Goal: Book appointment/travel/reservation

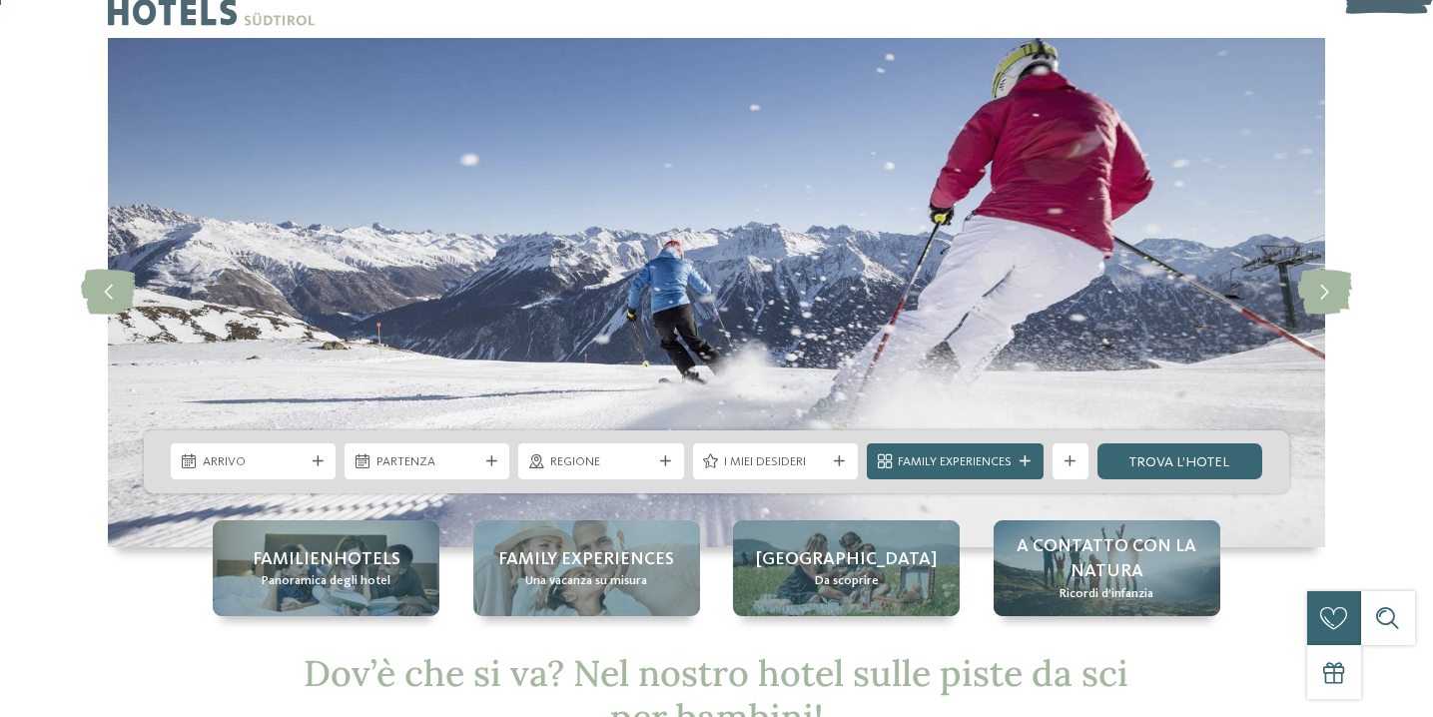
scroll to position [264, 0]
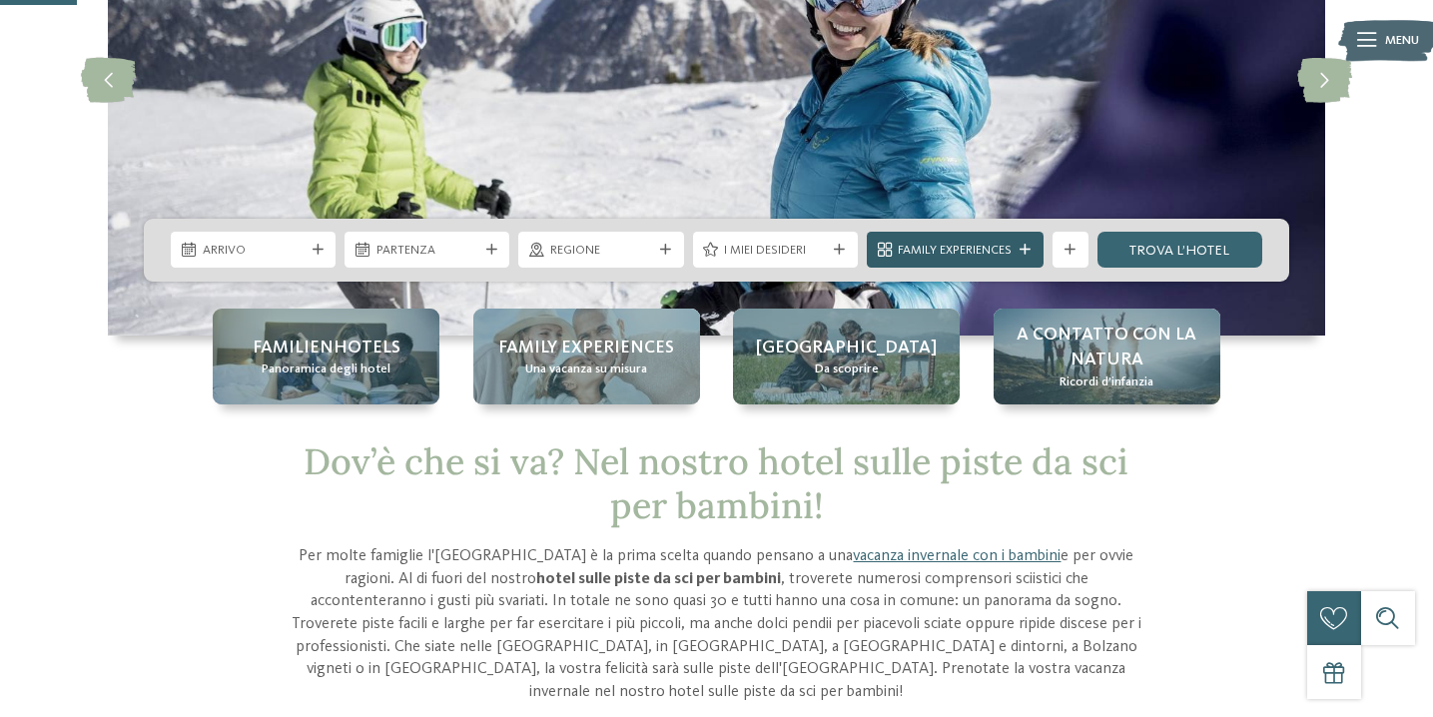
click at [1040, 254] on div "Family Experiences" at bounding box center [955, 250] width 177 height 36
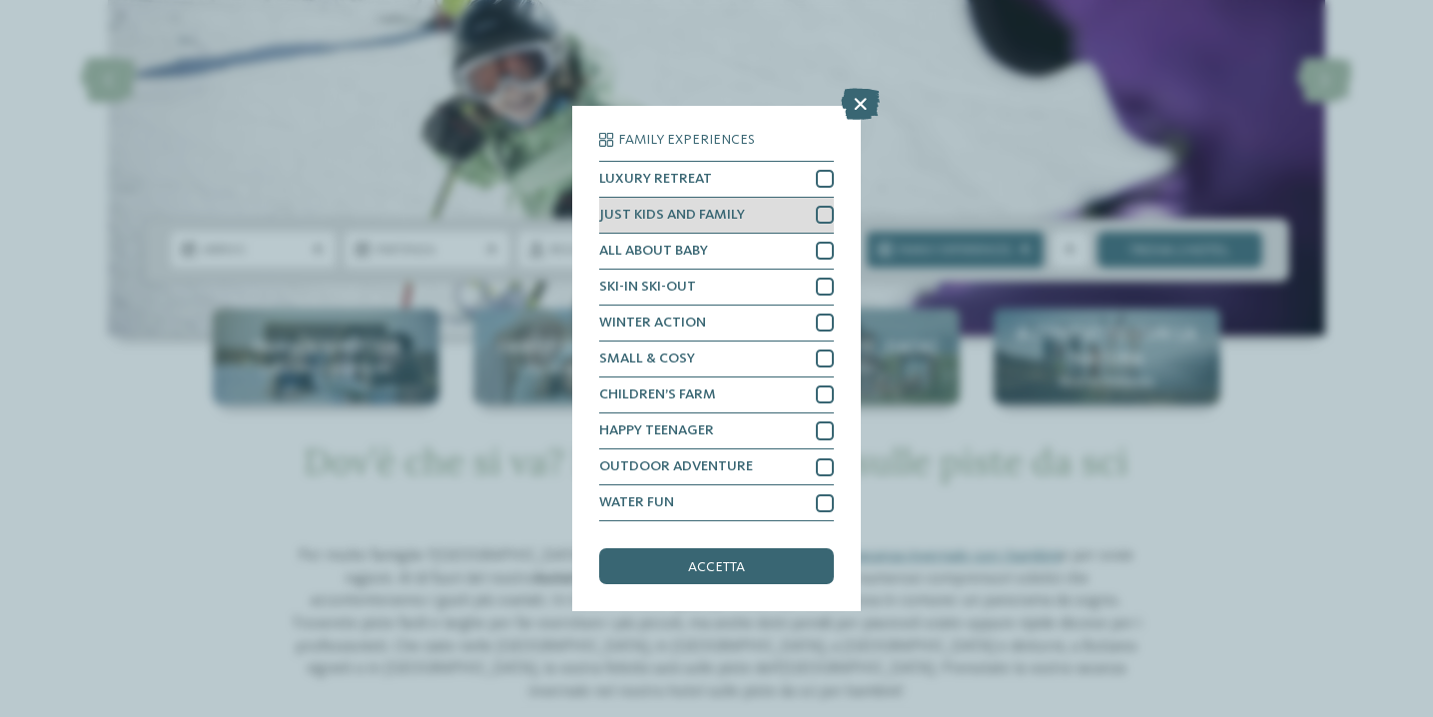
click at [827, 213] on div at bounding box center [825, 215] width 18 height 18
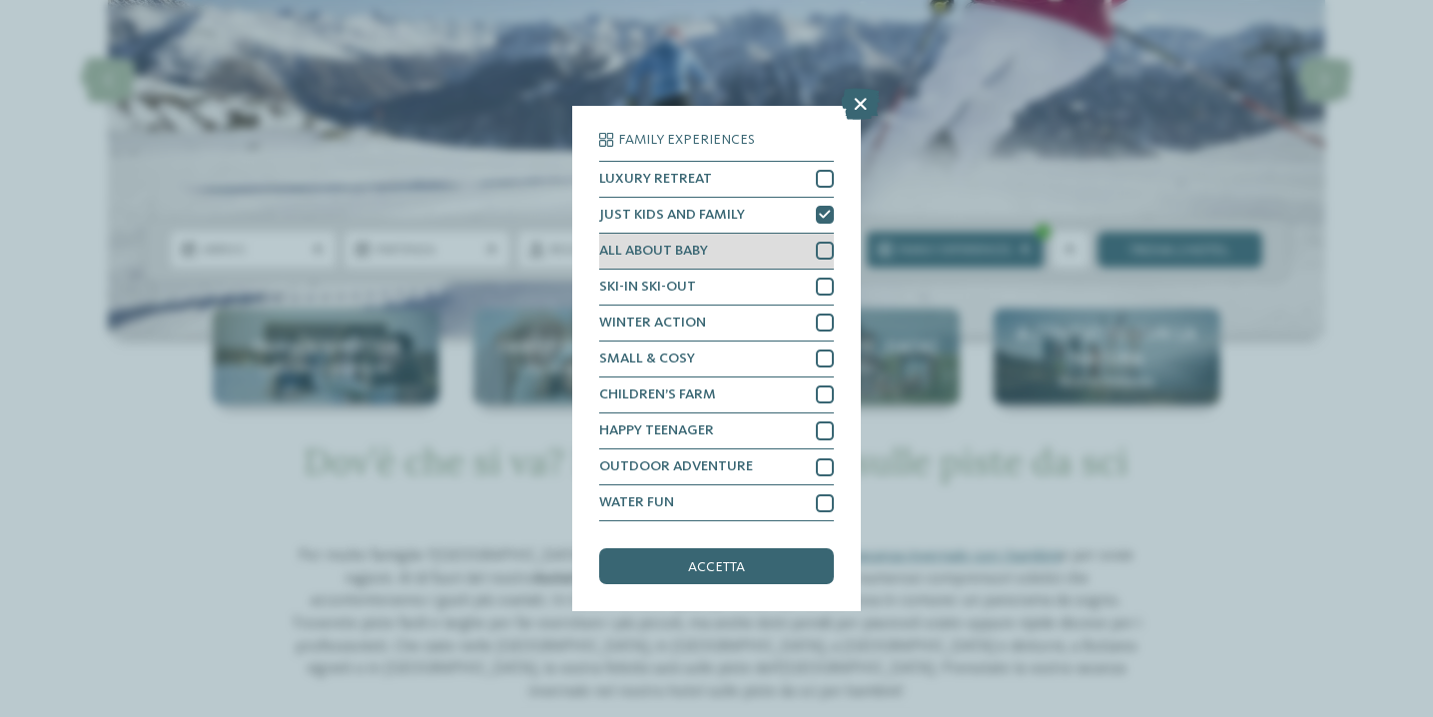
click at [825, 248] on div at bounding box center [825, 251] width 18 height 18
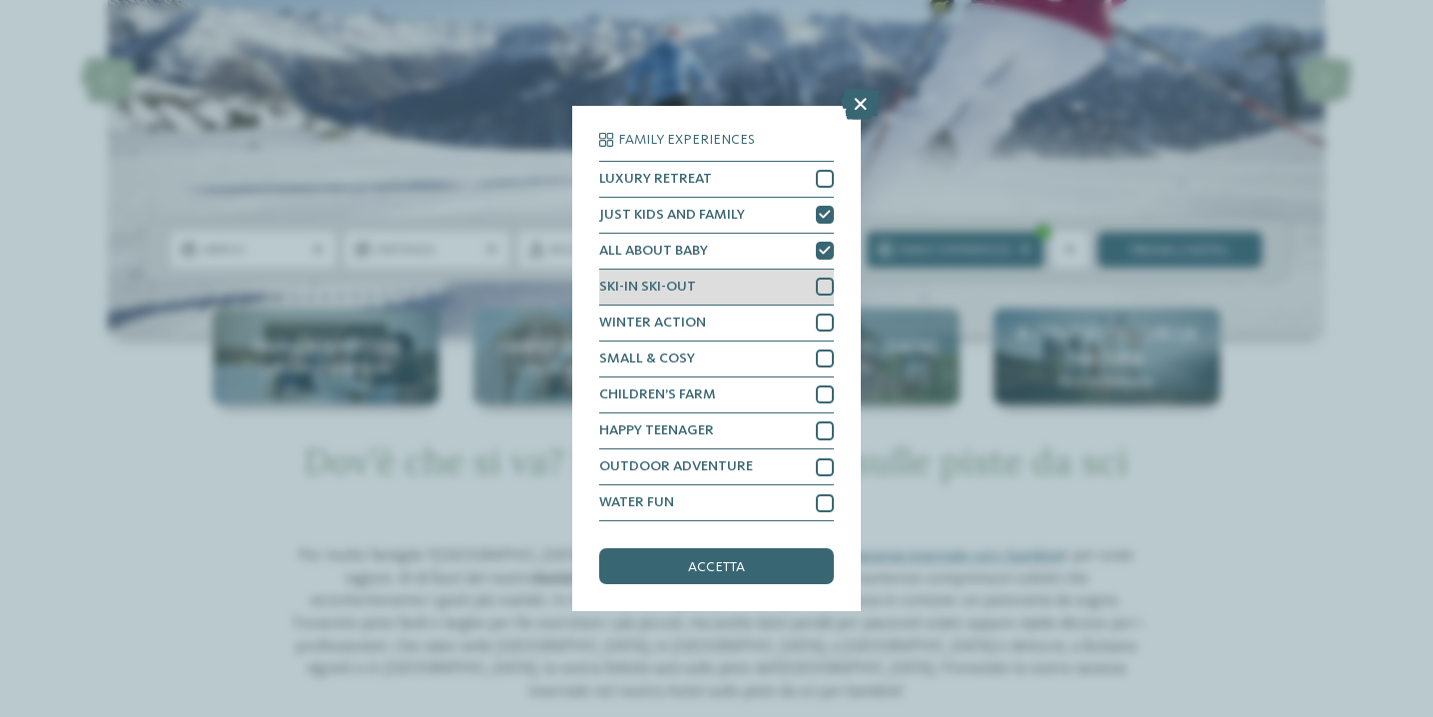
click at [824, 283] on div at bounding box center [825, 287] width 18 height 18
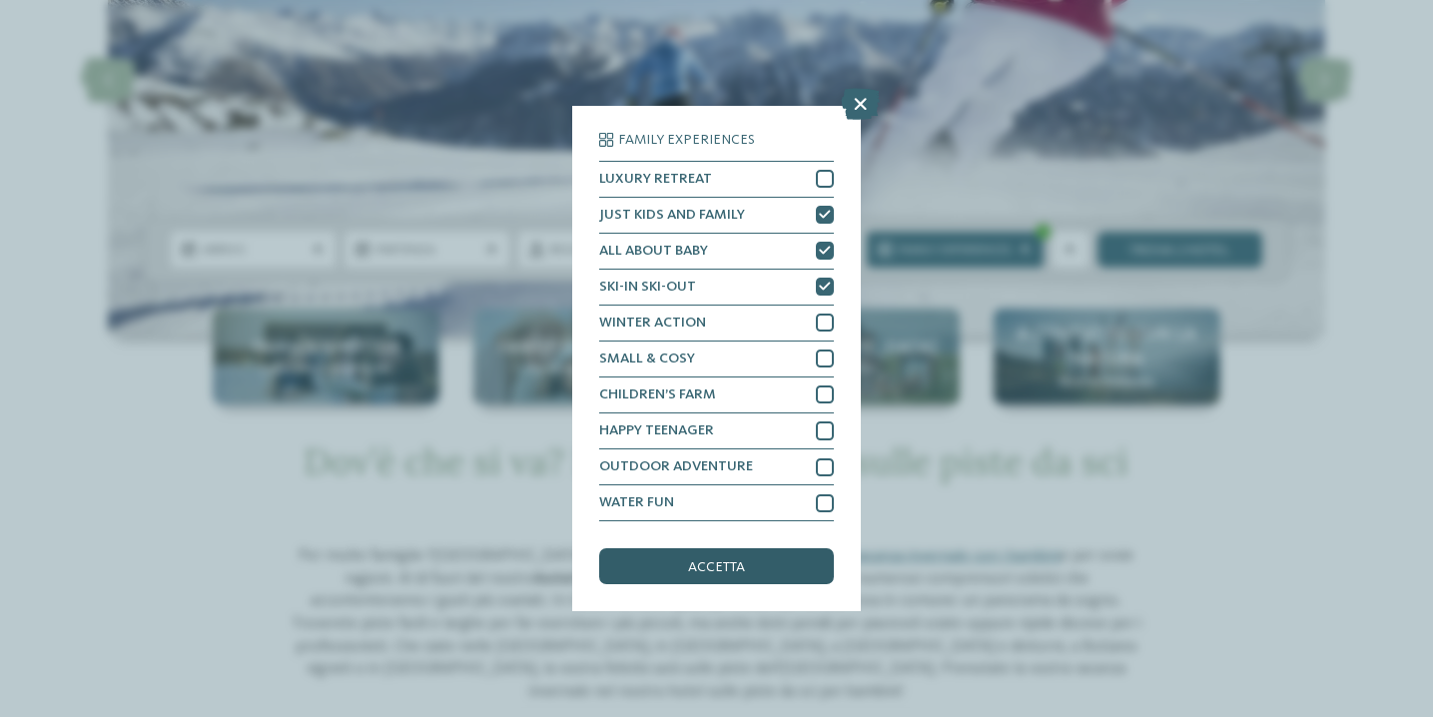
click at [736, 561] on span "accetta" at bounding box center [716, 567] width 57 height 14
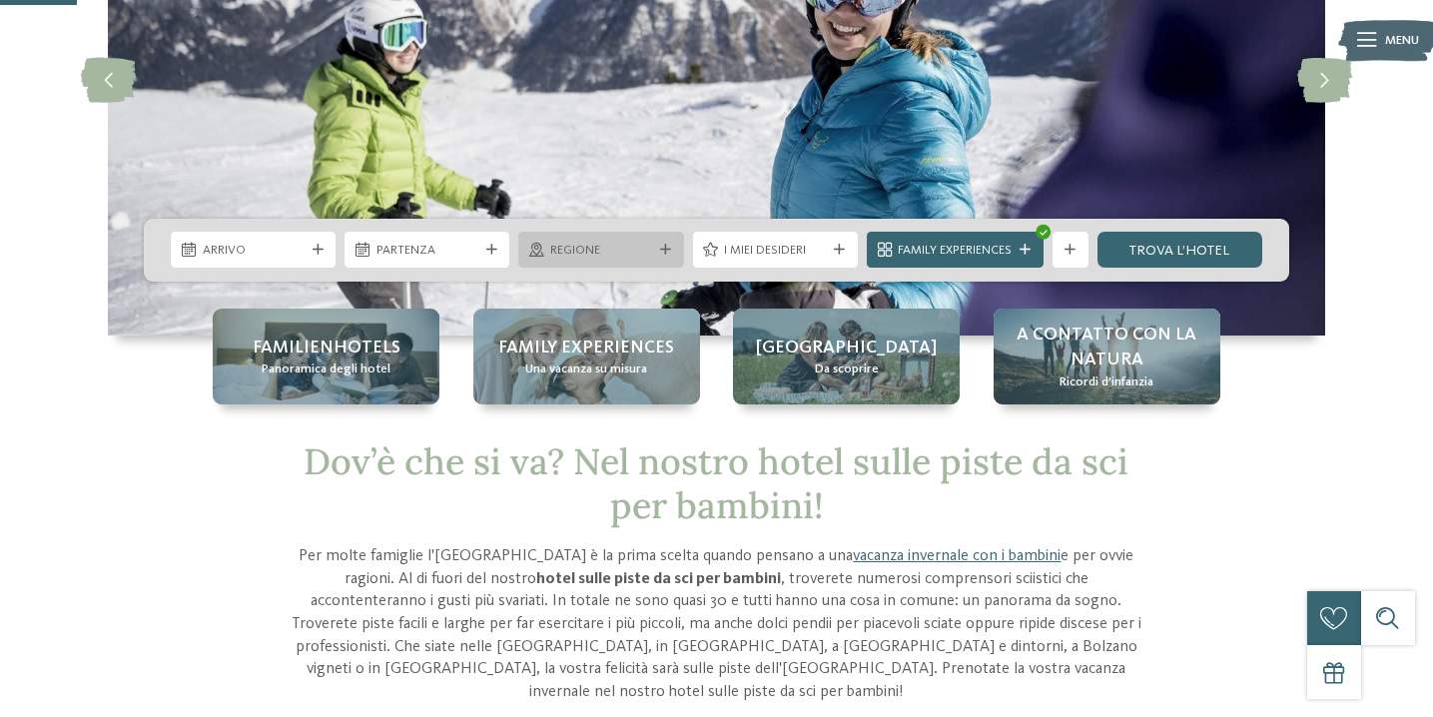
click at [608, 249] on span "Regione" at bounding box center [601, 251] width 102 height 18
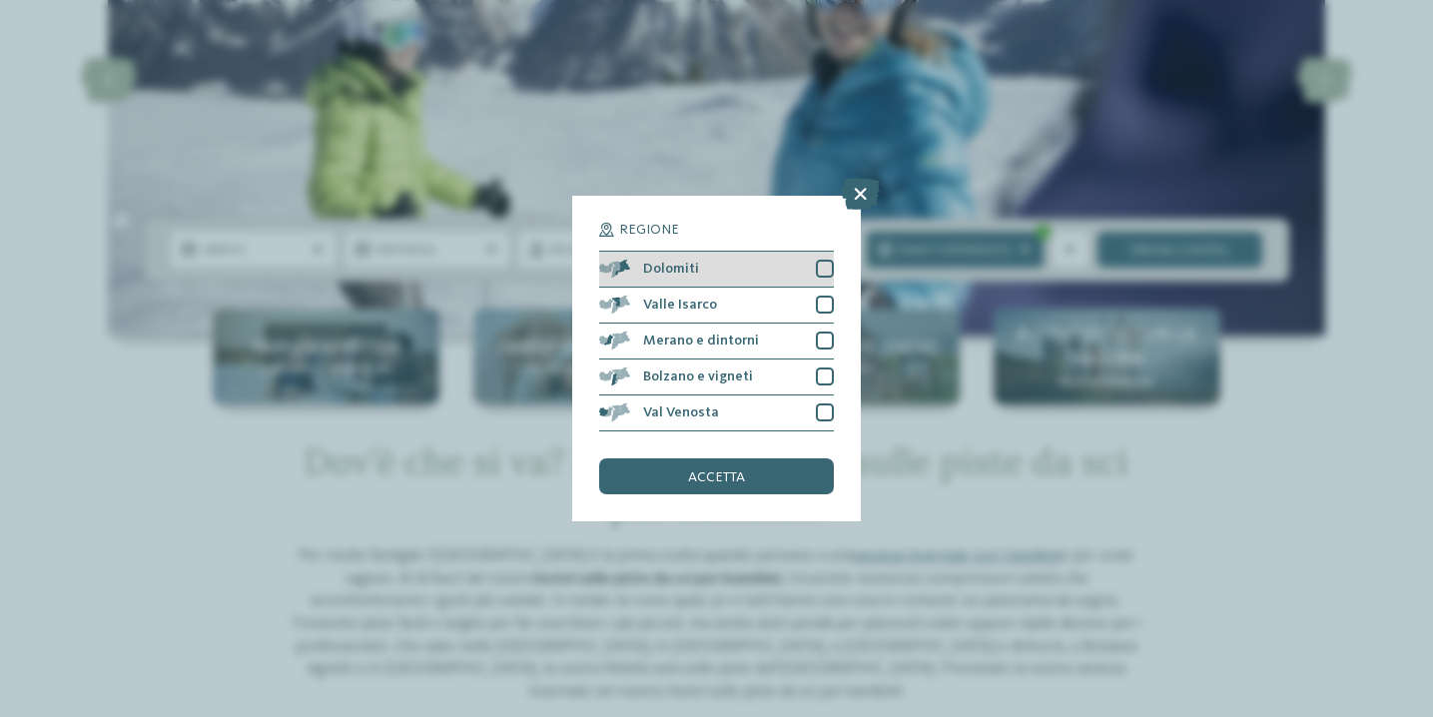
click at [825, 267] on div at bounding box center [825, 269] width 18 height 18
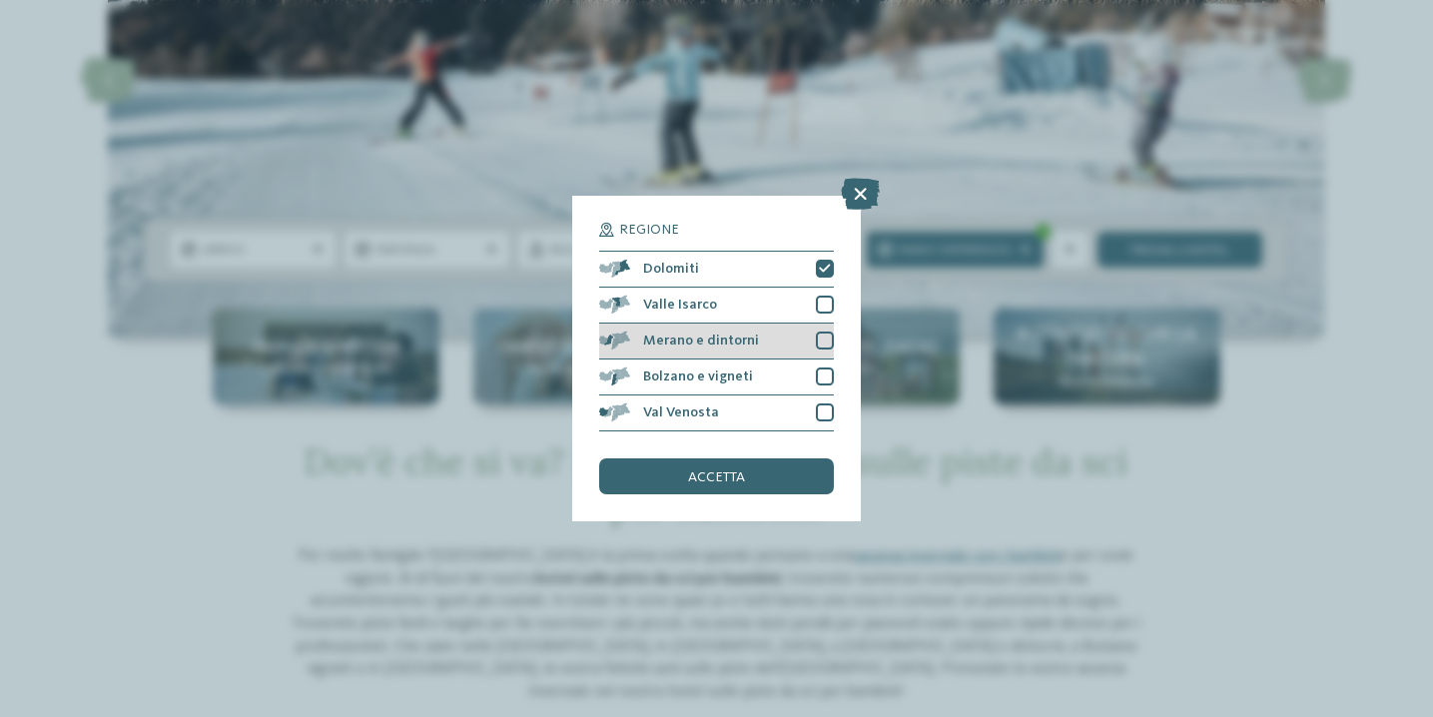
click at [827, 337] on div at bounding box center [825, 341] width 18 height 18
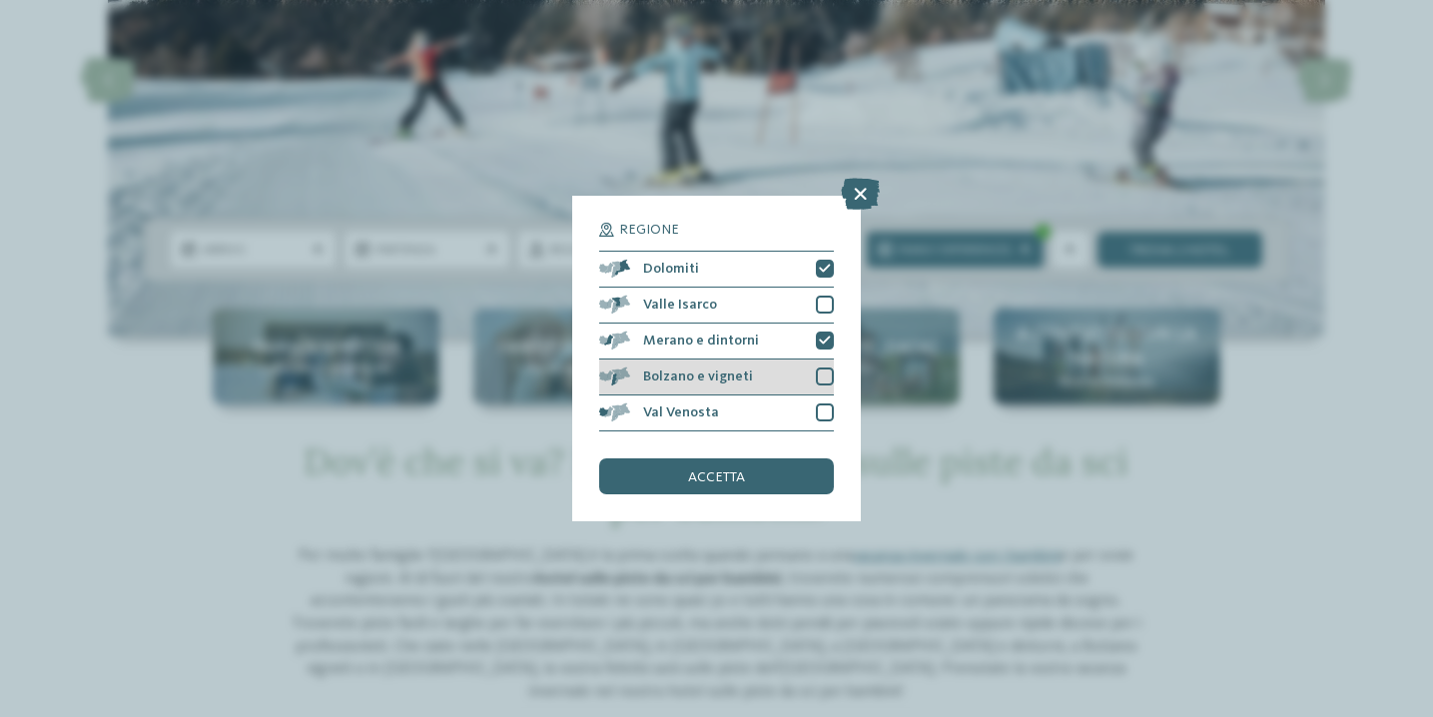
click at [826, 377] on div at bounding box center [825, 377] width 18 height 18
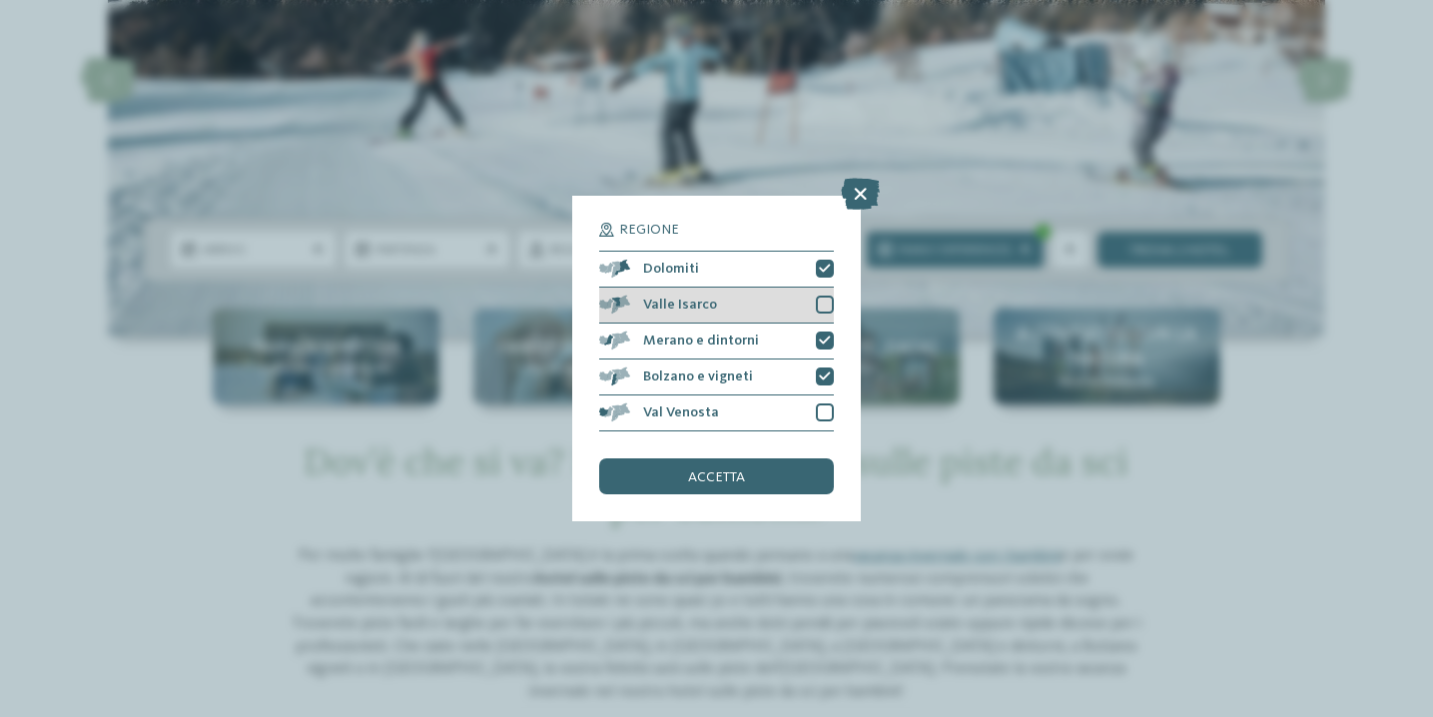
click at [822, 303] on div at bounding box center [825, 305] width 18 height 18
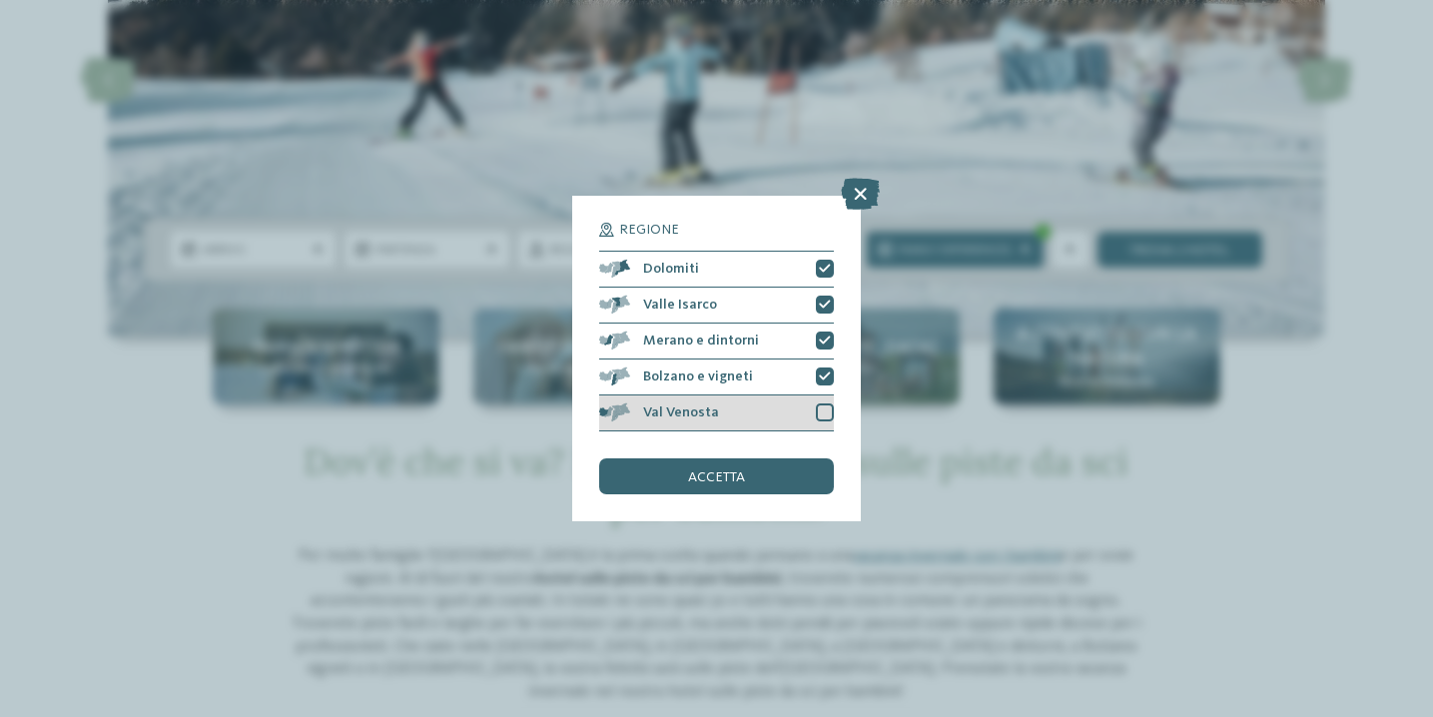
click at [823, 414] on div at bounding box center [825, 413] width 18 height 18
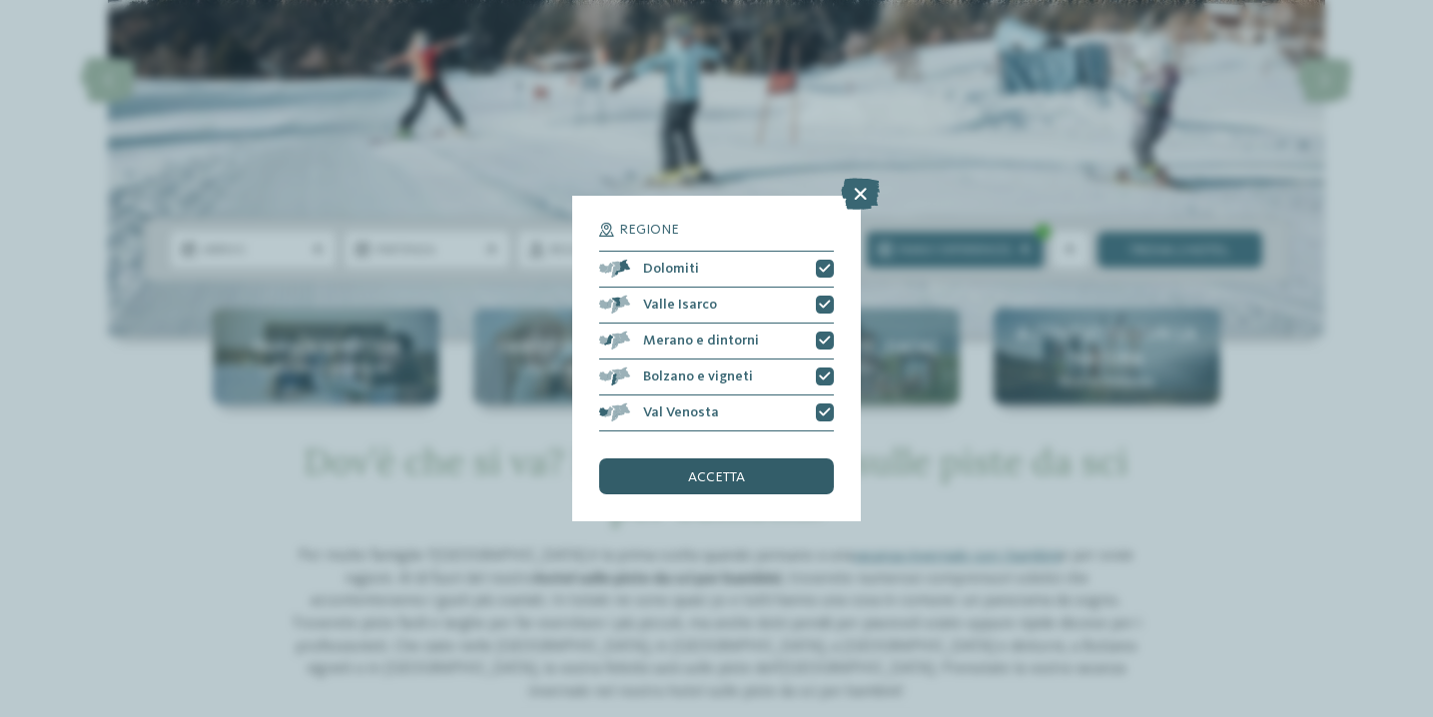
click at [733, 484] on span "accetta" at bounding box center [716, 477] width 57 height 14
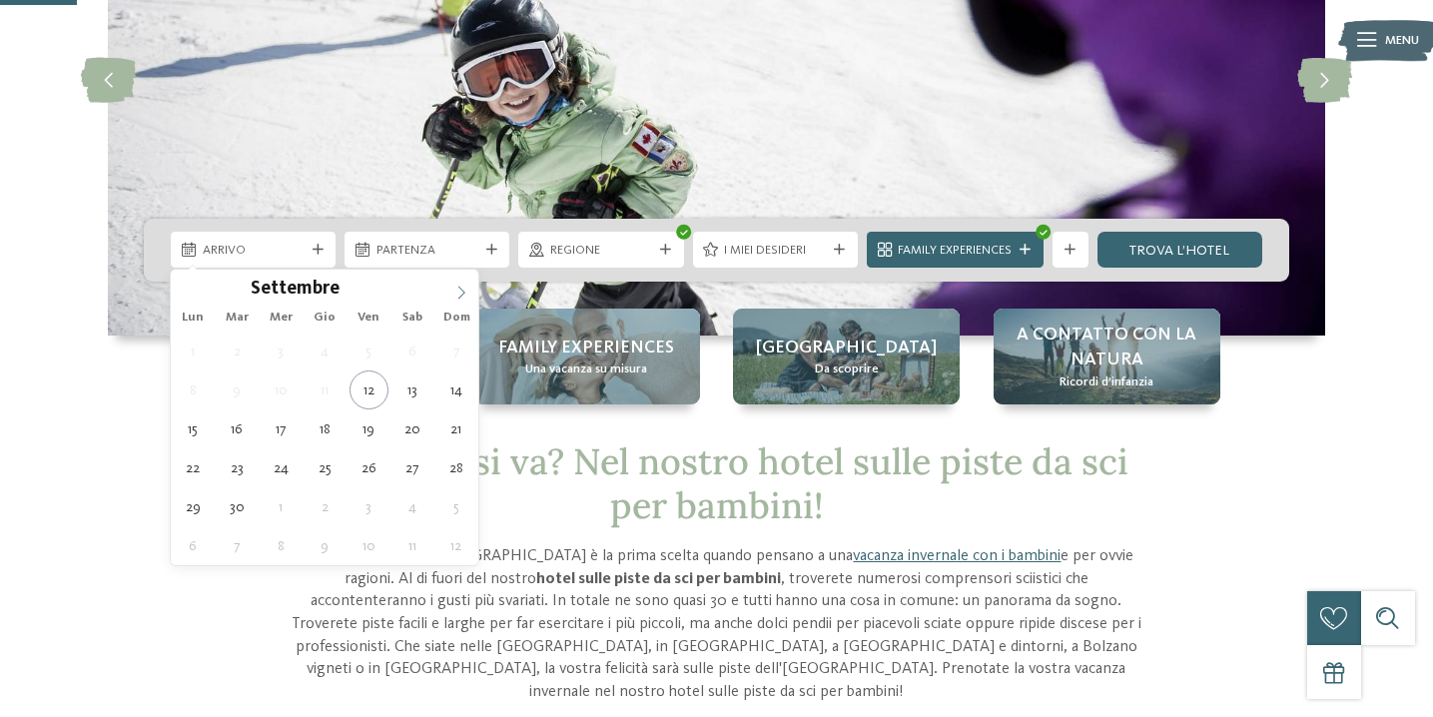
click at [461, 288] on icon at bounding box center [461, 293] width 14 height 14
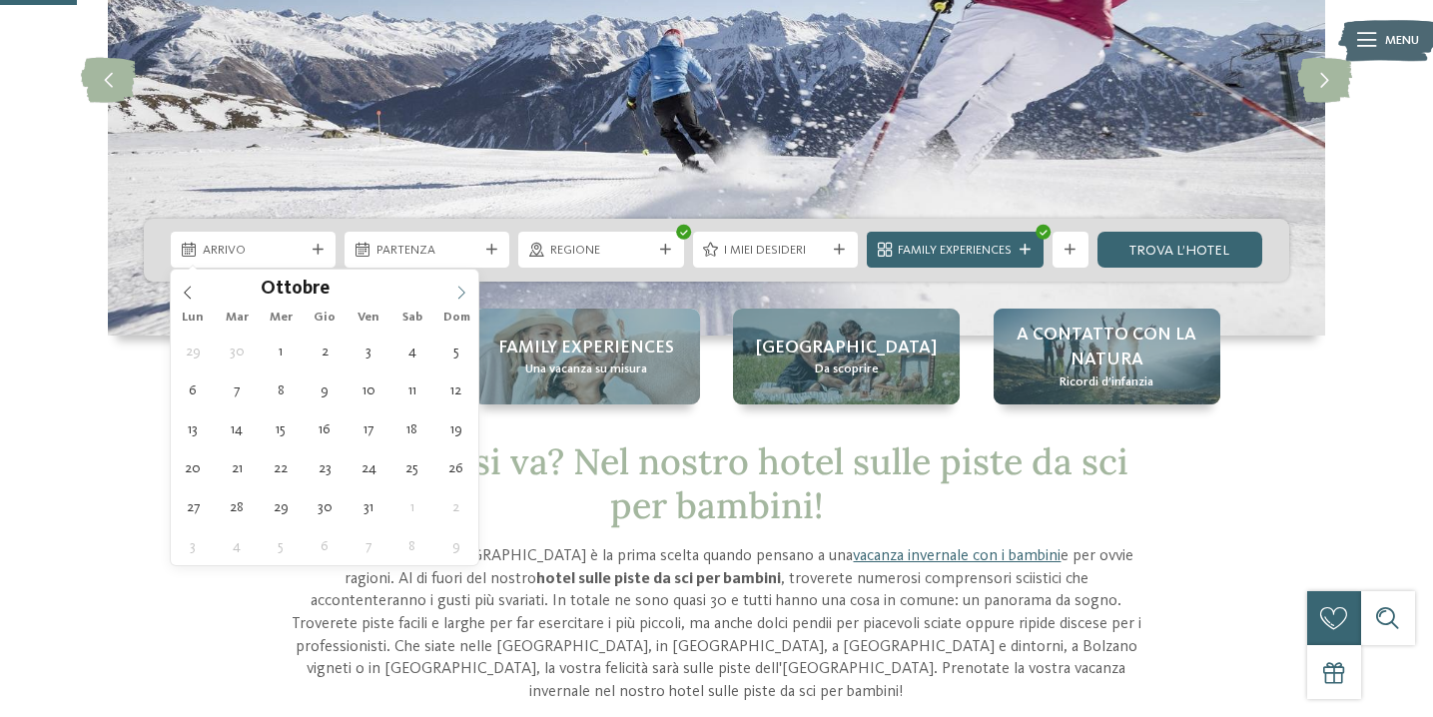
click at [461, 288] on icon at bounding box center [461, 293] width 14 height 14
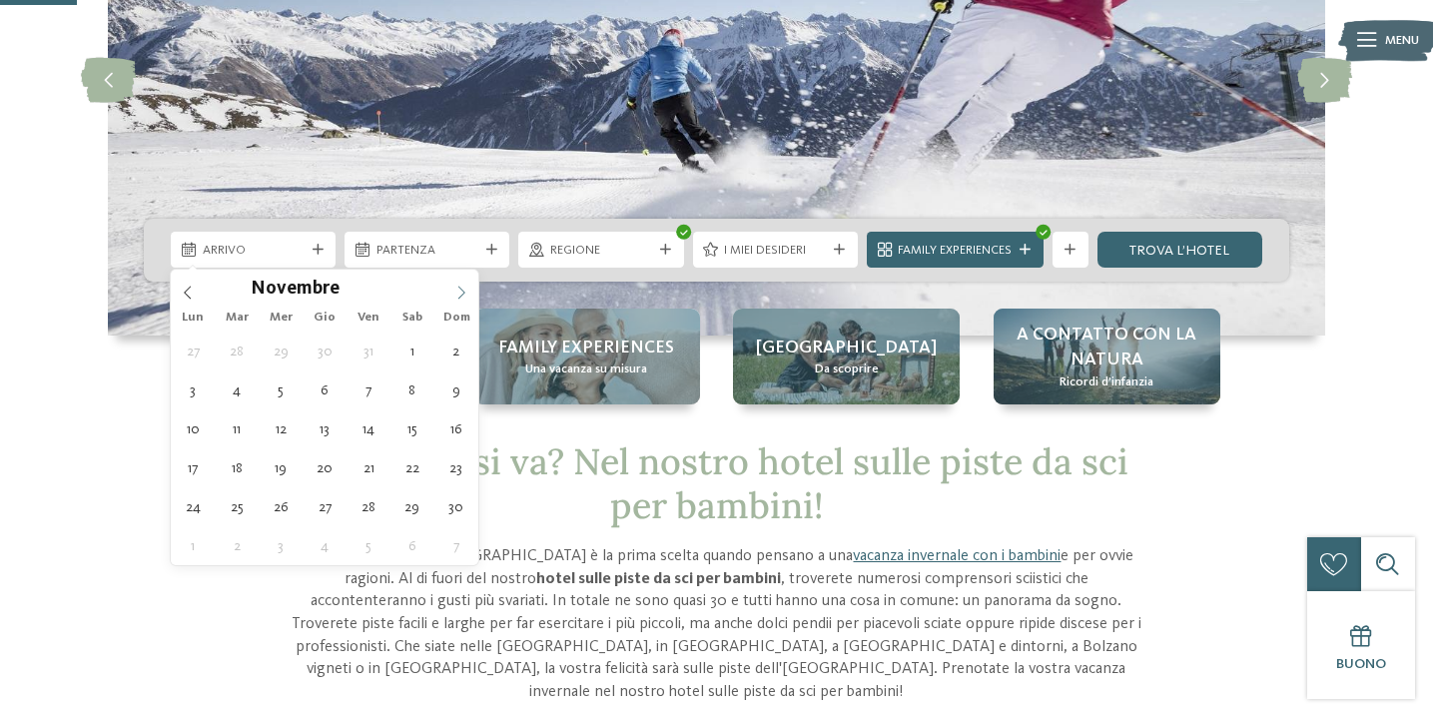
click at [461, 288] on icon at bounding box center [461, 293] width 14 height 14
type input "****"
click at [461, 288] on icon at bounding box center [461, 293] width 14 height 14
type div "[DATE]"
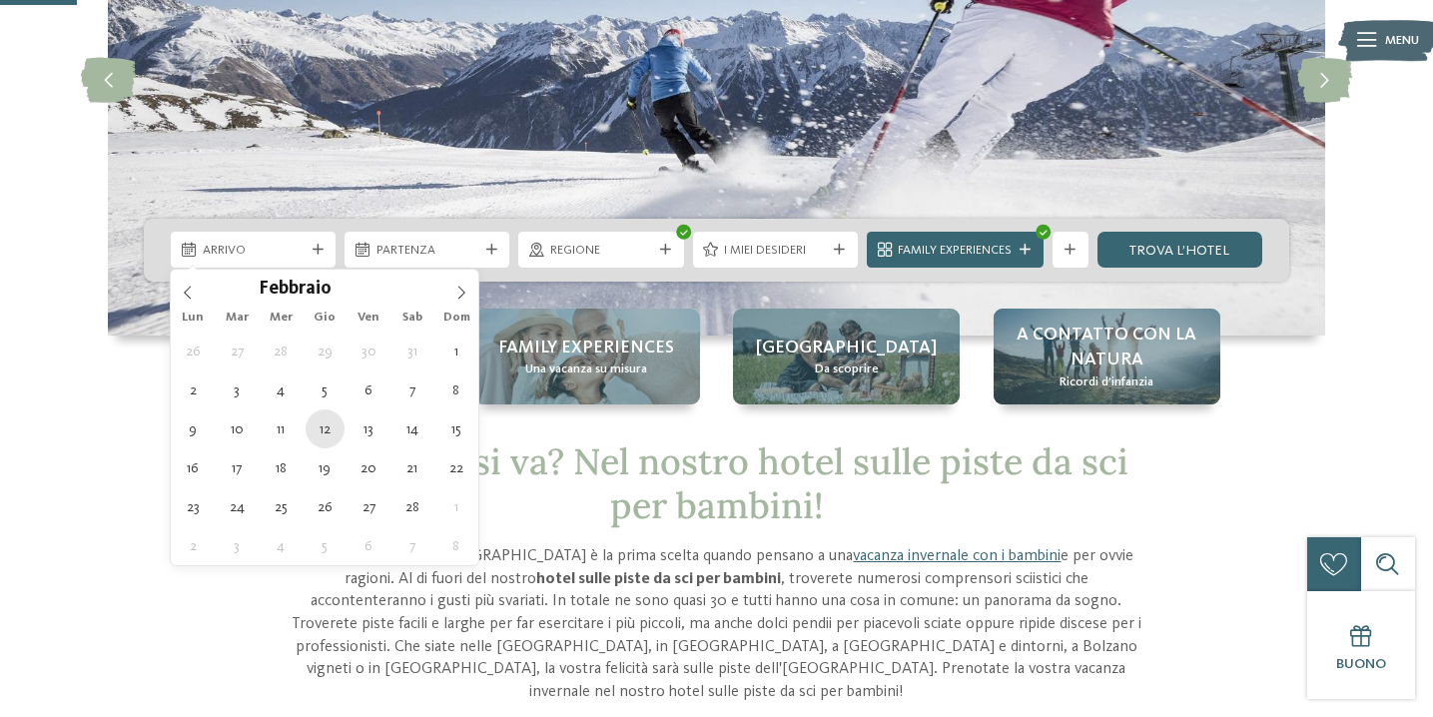
type input "****"
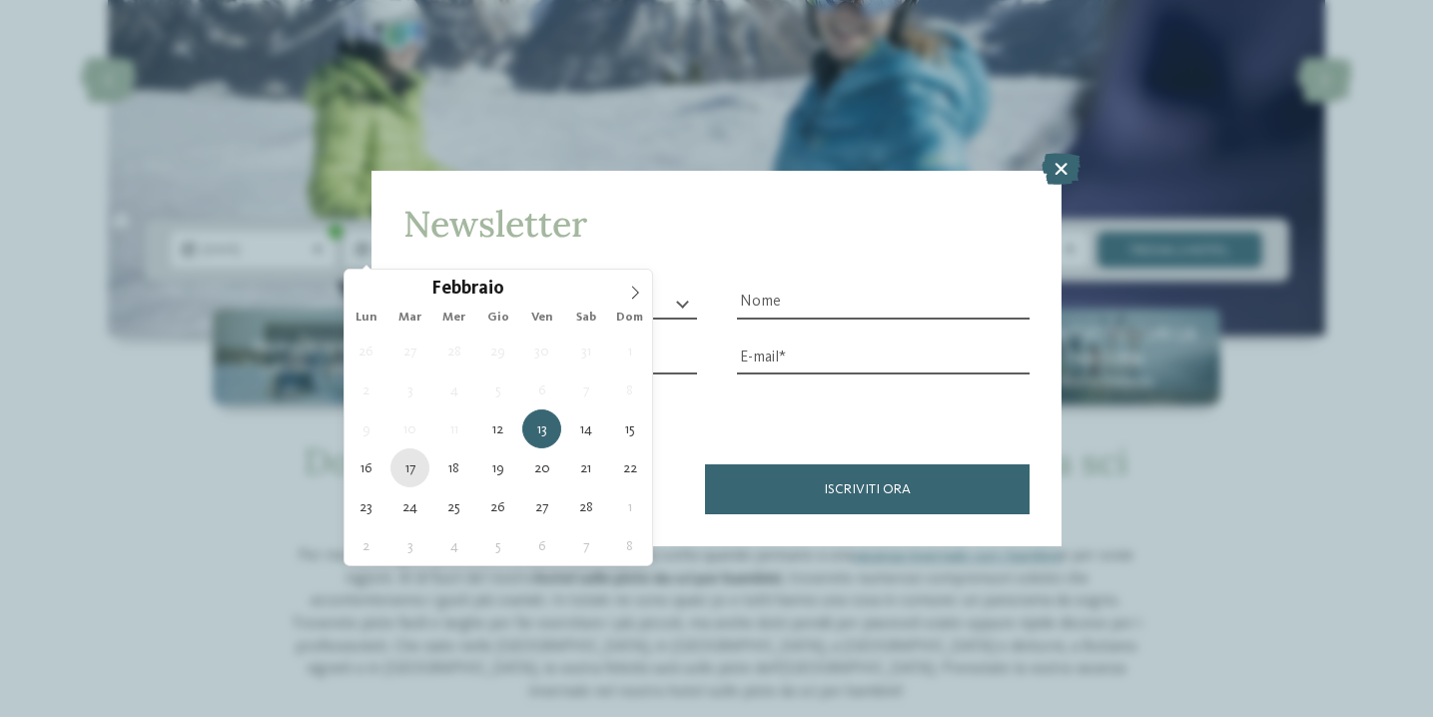
type div "[DATE]"
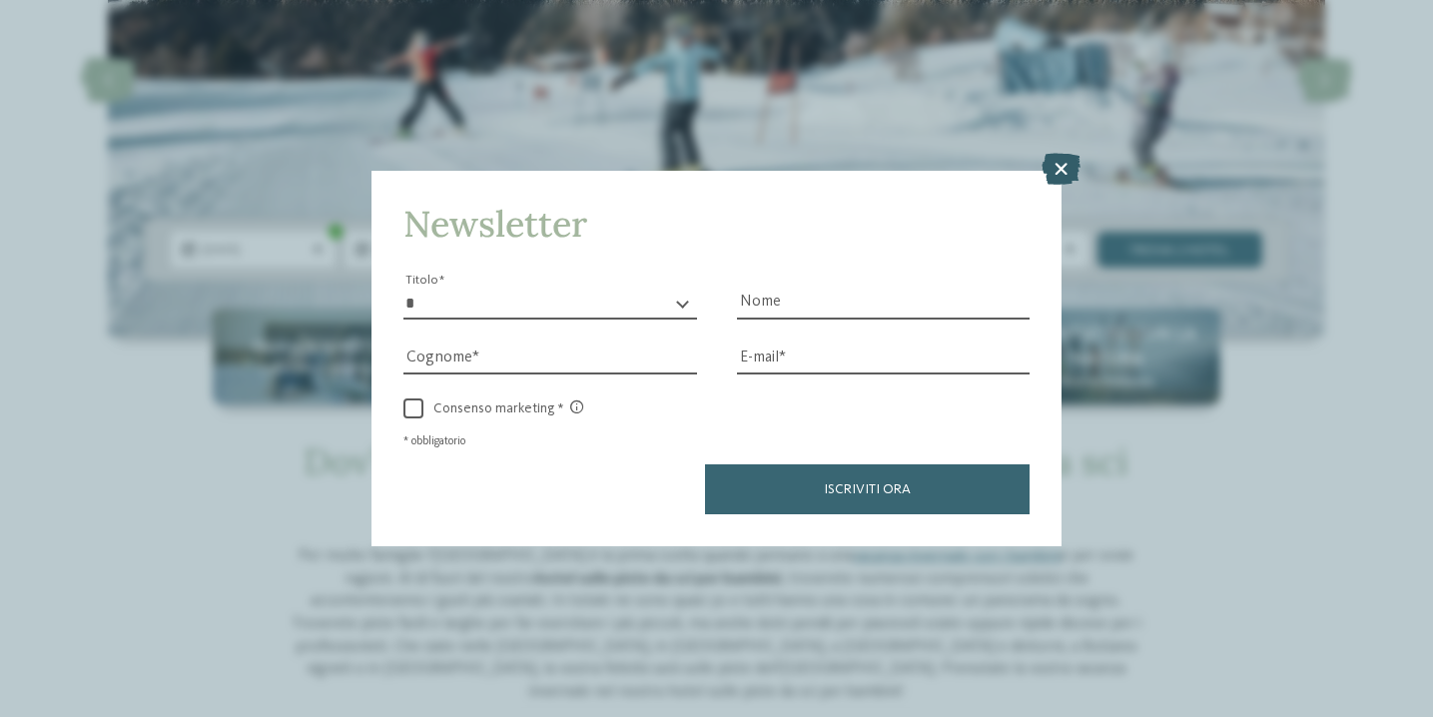
click at [1058, 173] on icon at bounding box center [1061, 170] width 39 height 32
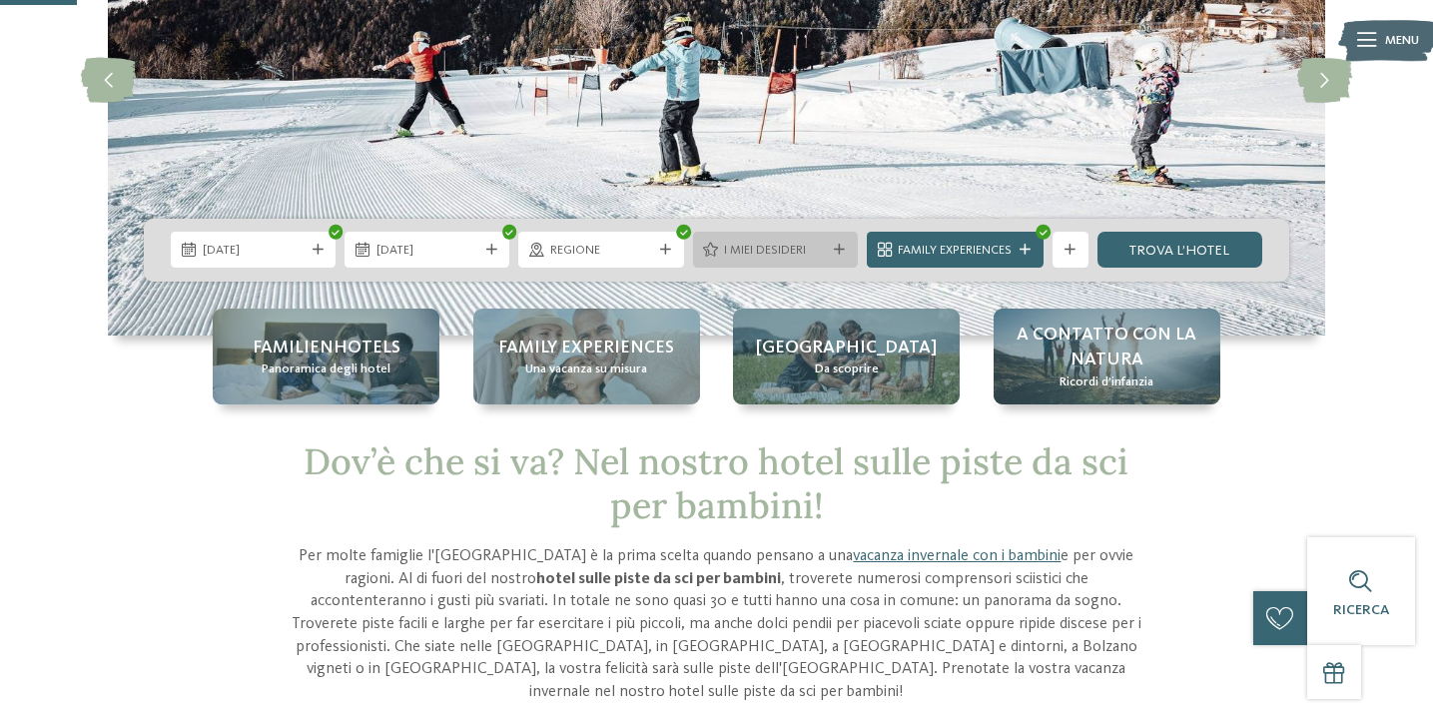
click at [835, 245] on icon at bounding box center [839, 250] width 11 height 11
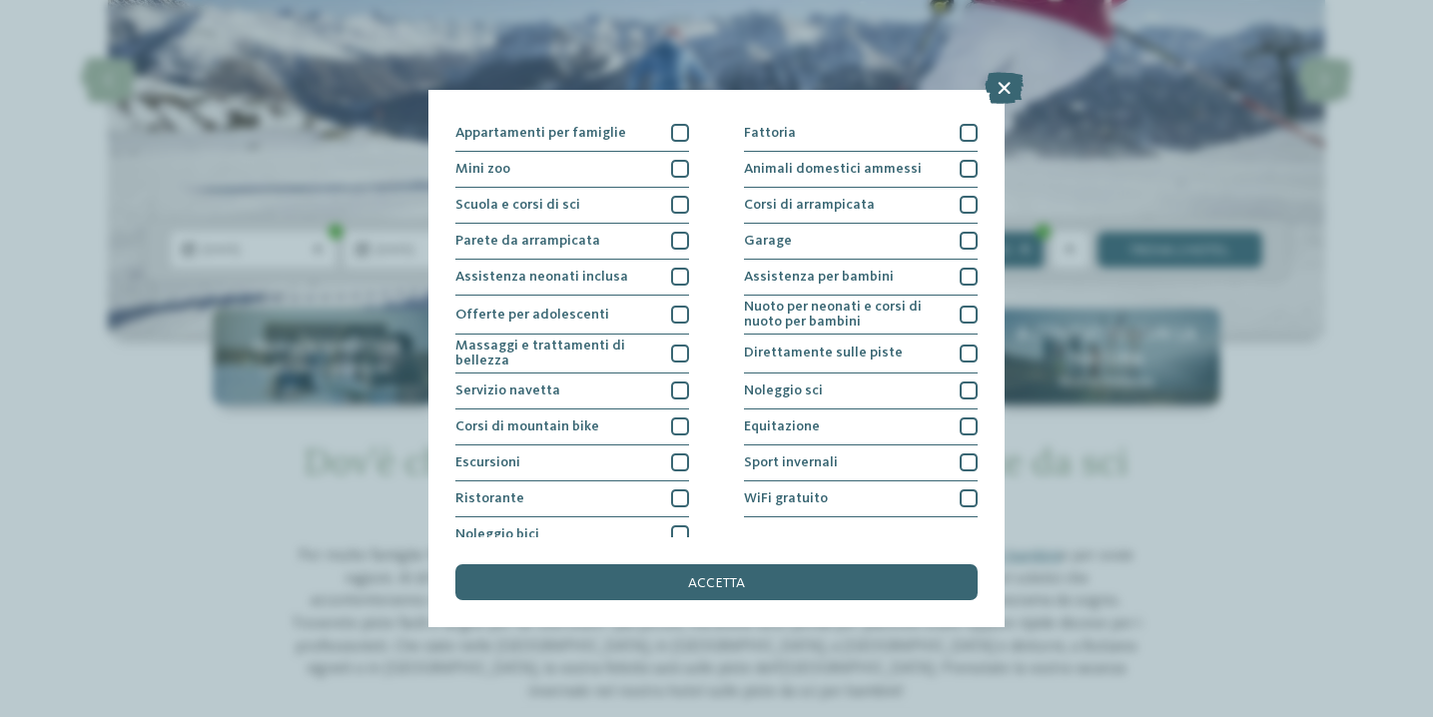
scroll to position [229, 0]
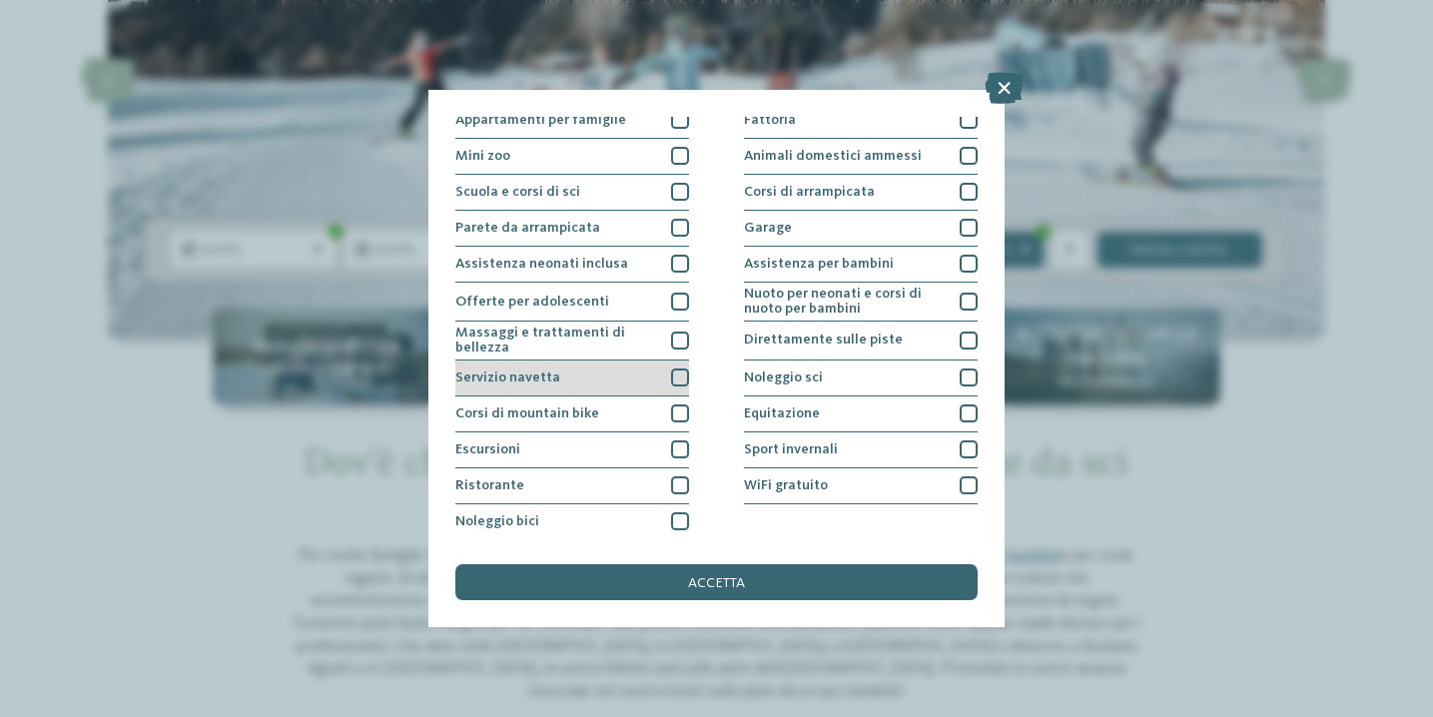
click at [683, 371] on div at bounding box center [680, 378] width 18 height 18
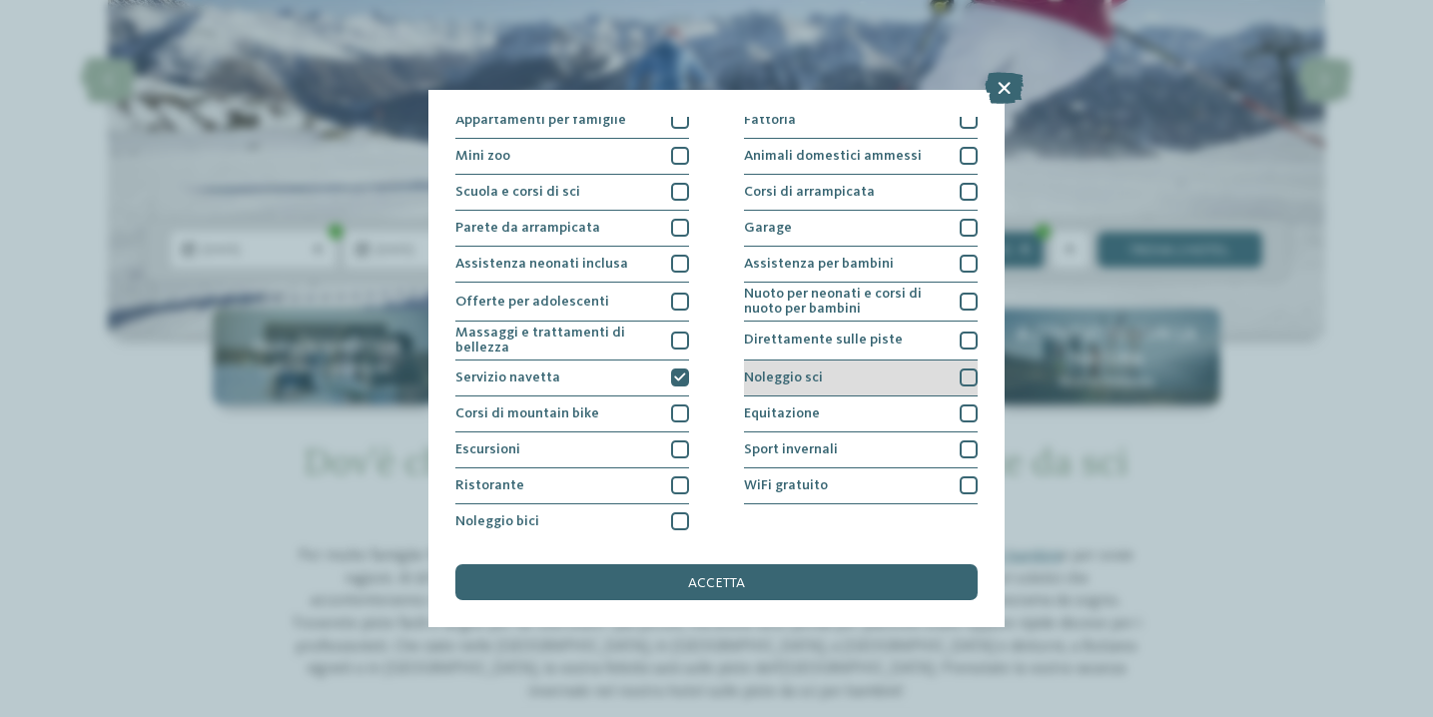
click at [972, 375] on div at bounding box center [969, 378] width 18 height 18
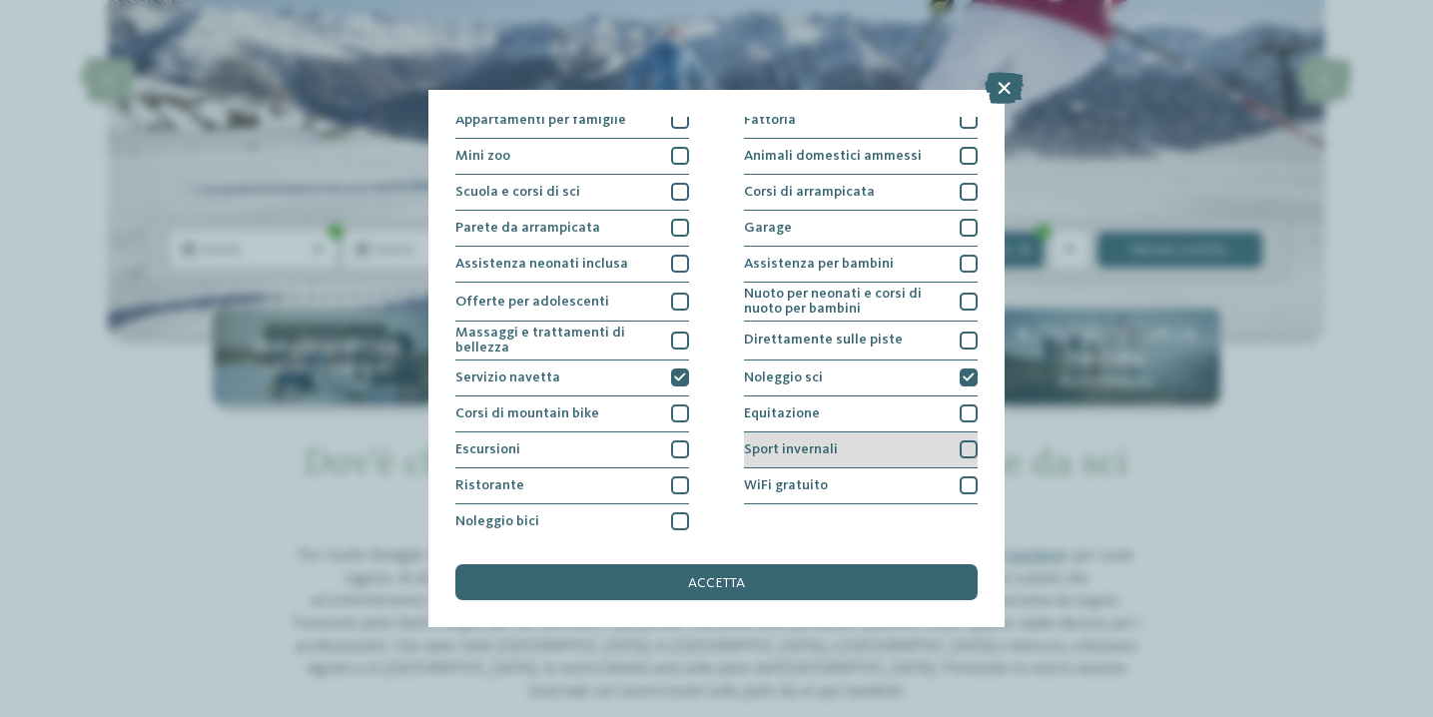
click at [970, 447] on div at bounding box center [969, 449] width 18 height 18
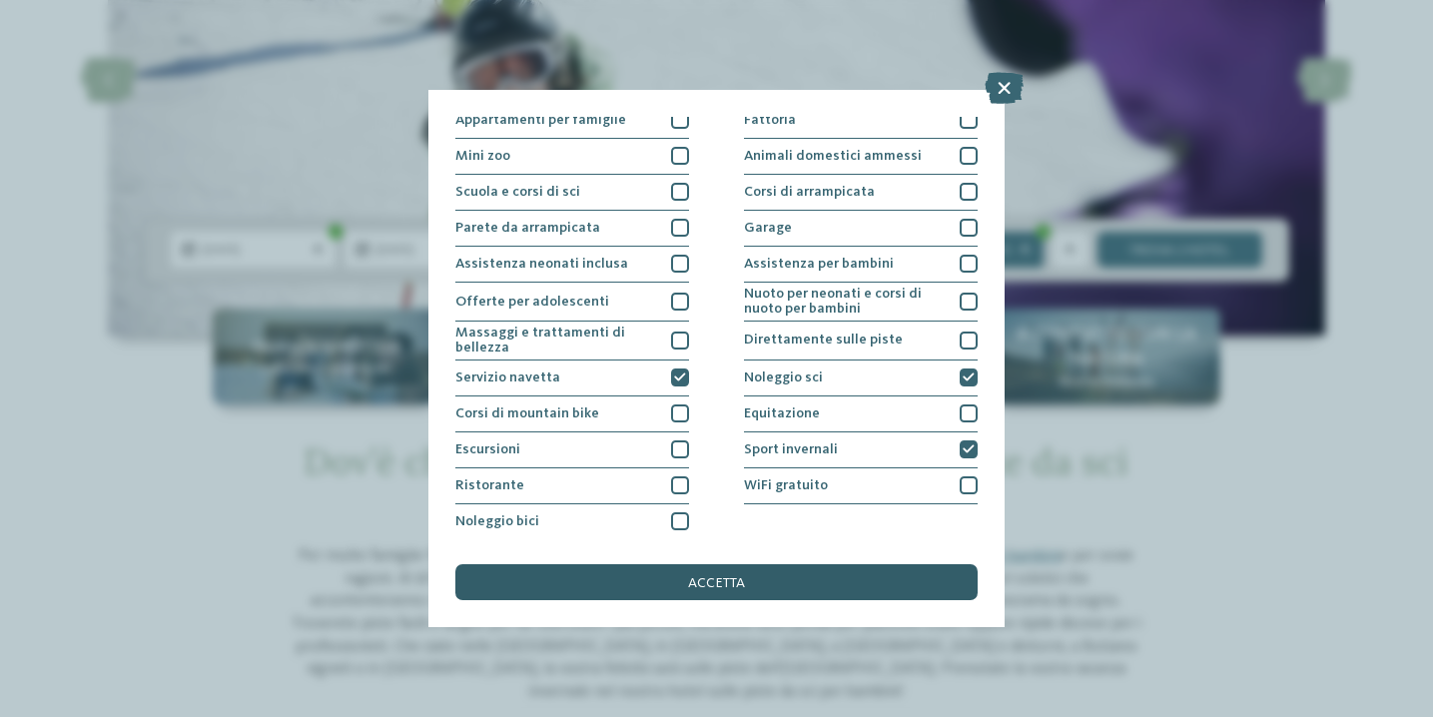
click at [744, 586] on span "accetta" at bounding box center [716, 583] width 57 height 14
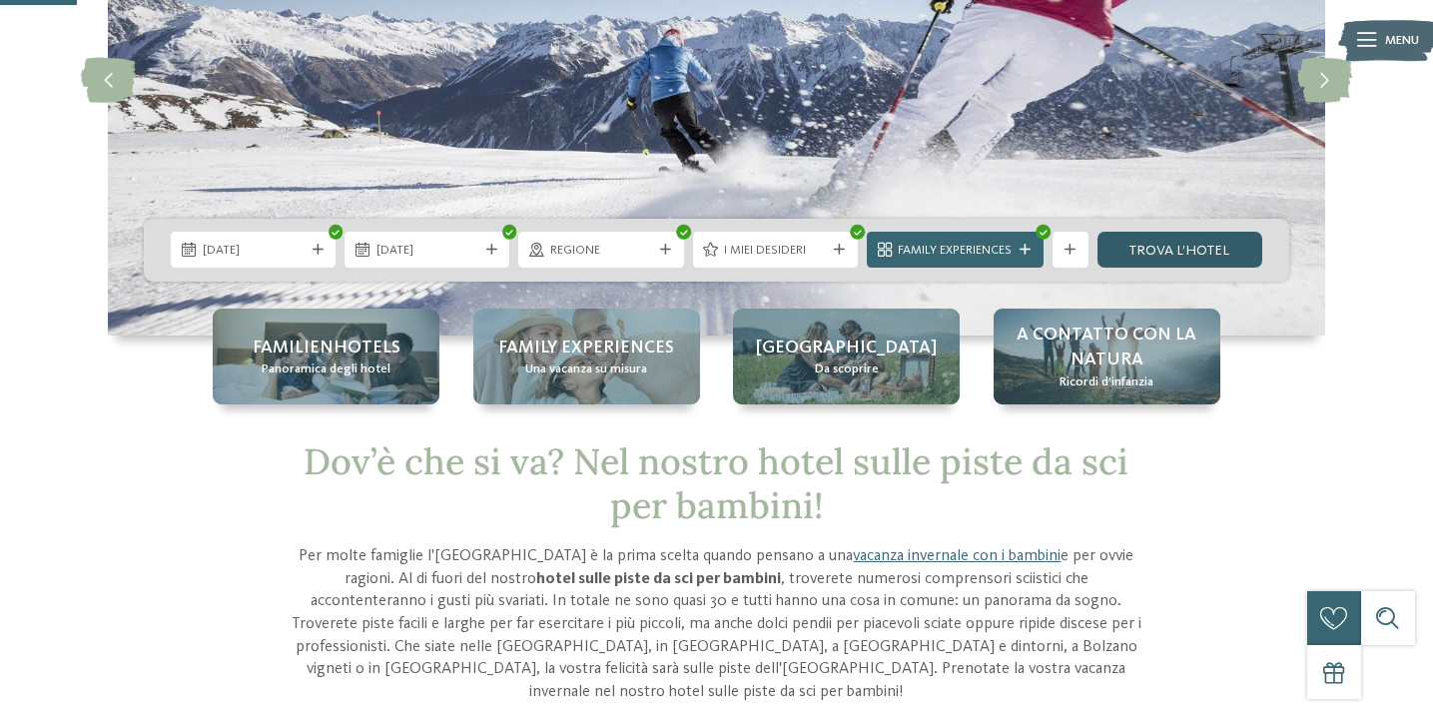
click at [1206, 266] on link "trova l’hotel" at bounding box center [1180, 250] width 165 height 36
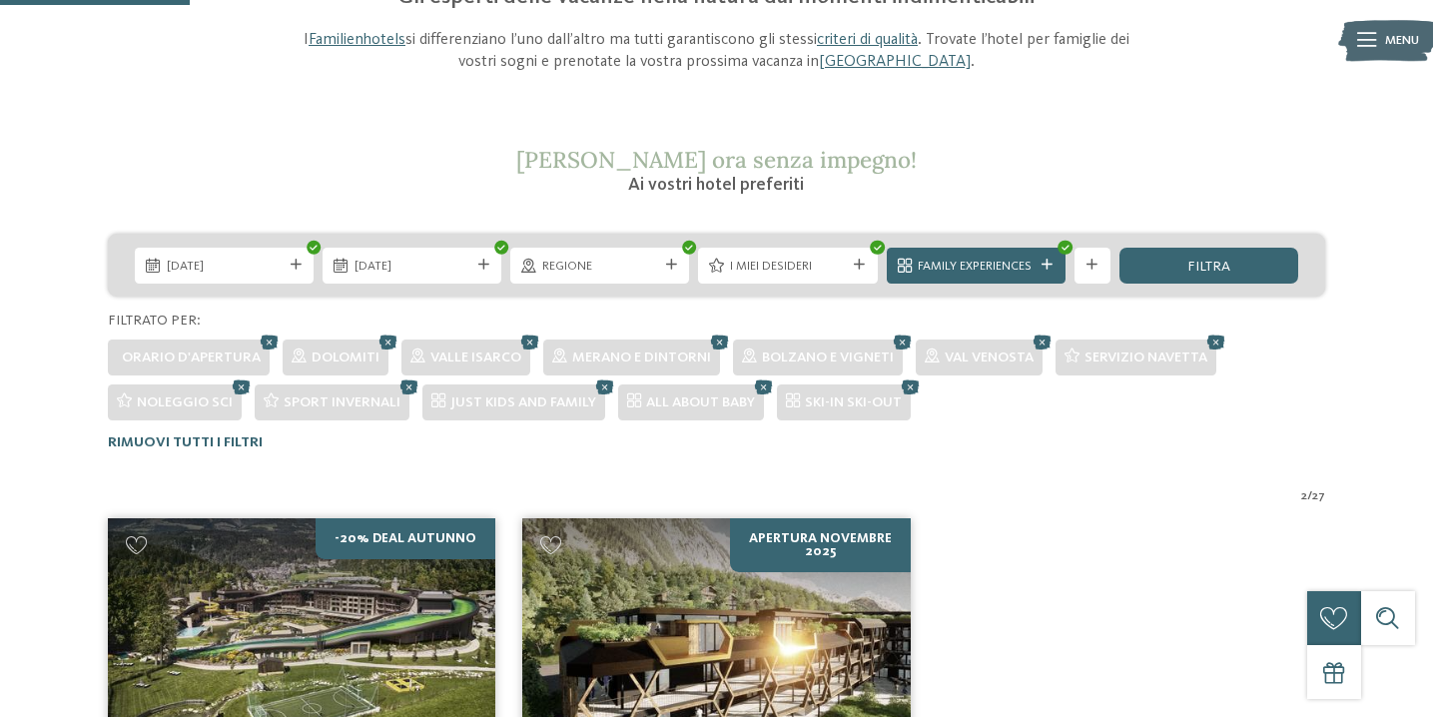
scroll to position [234, 0]
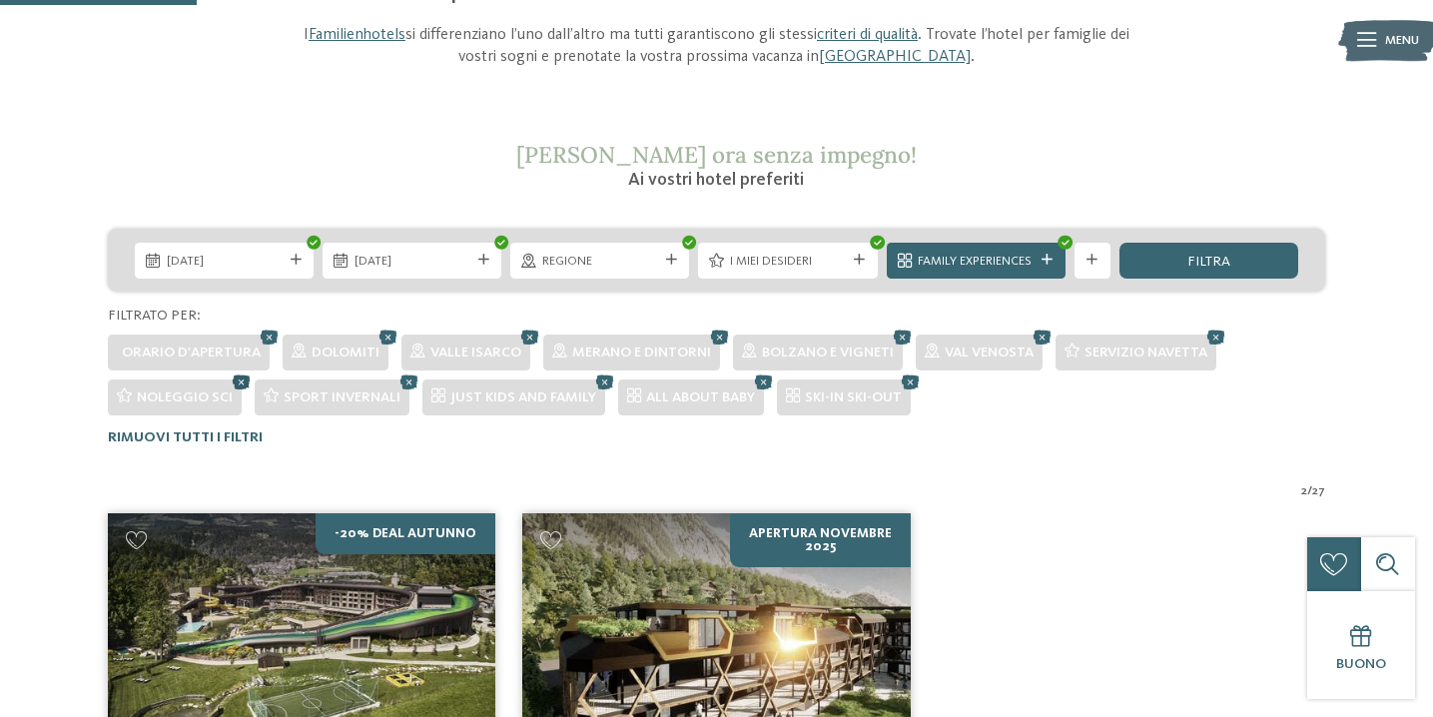
click at [242, 382] on icon at bounding box center [241, 382] width 27 height 24
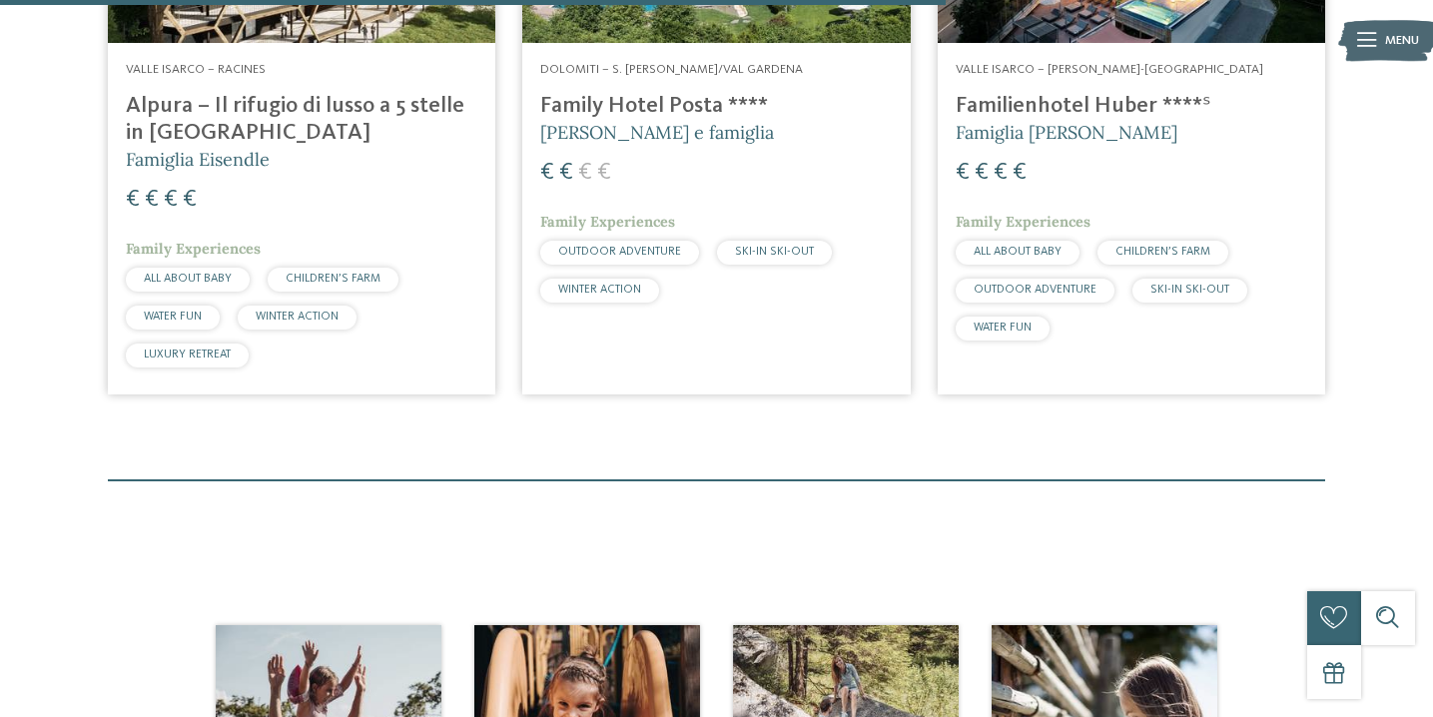
scroll to position [1320, 0]
